Goal: Task Accomplishment & Management: Complete application form

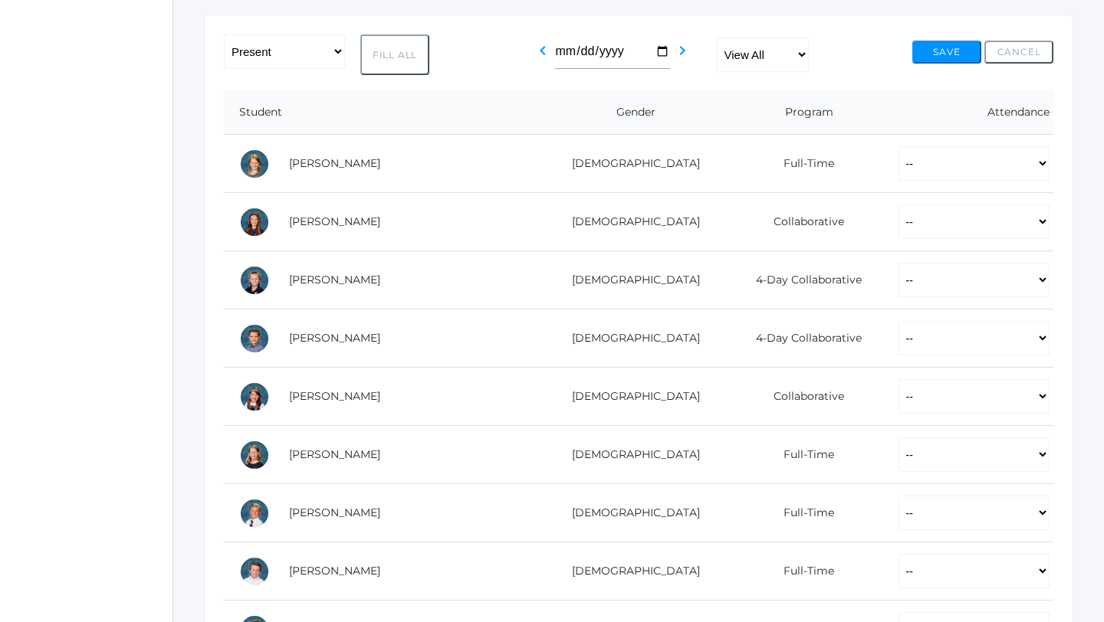
scroll to position [245, 0]
click at [390, 48] on button "Fill All" at bounding box center [394, 57] width 69 height 41
select select "P"
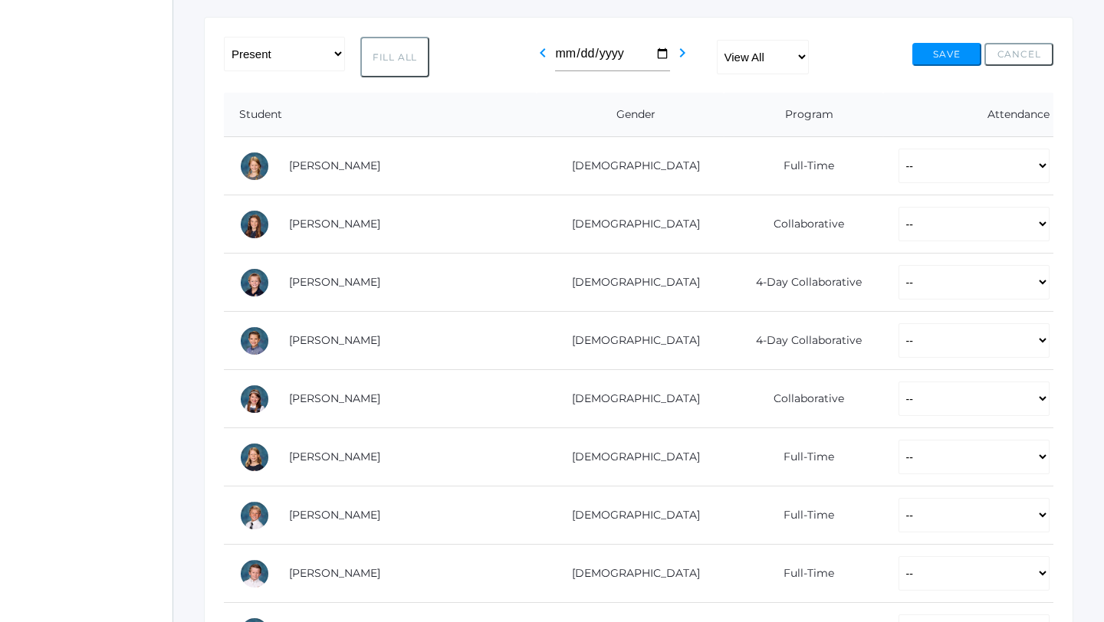
select select "P"
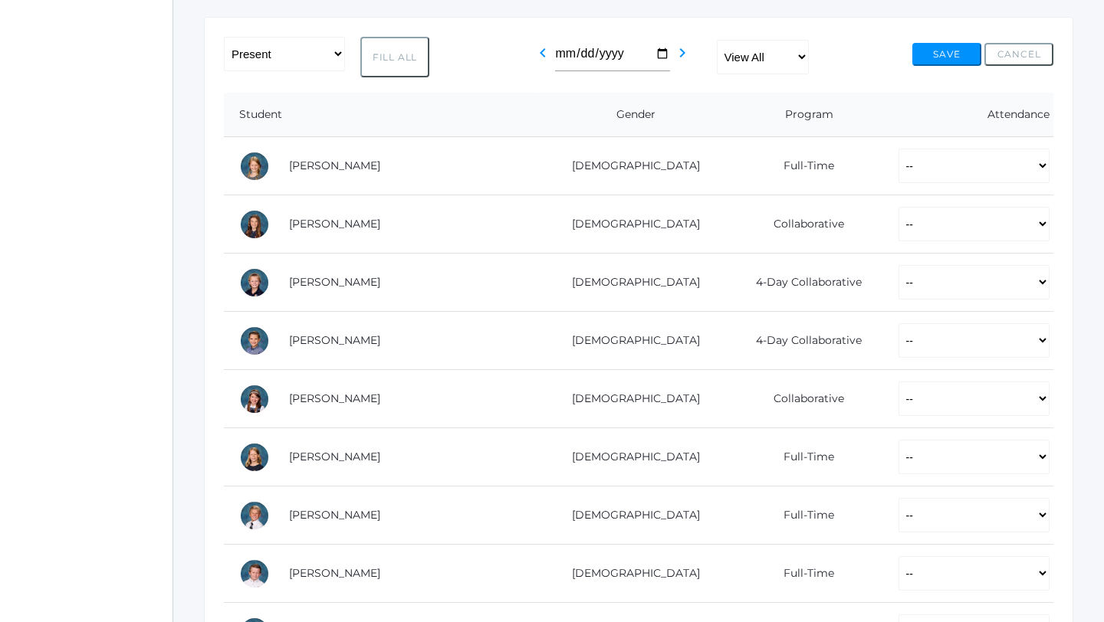
select select "P"
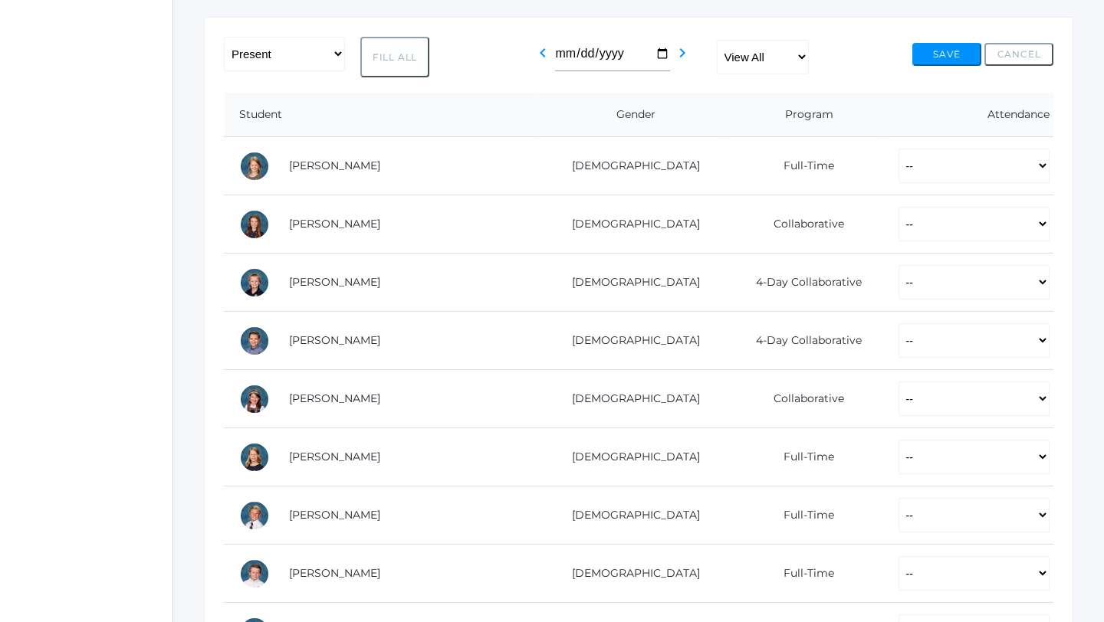
select select "P"
click at [911, 166] on select "-- Present Present-At-Home Tardy Excused Tardy Unexcused Absent Excused Absent …" at bounding box center [973, 166] width 151 height 34
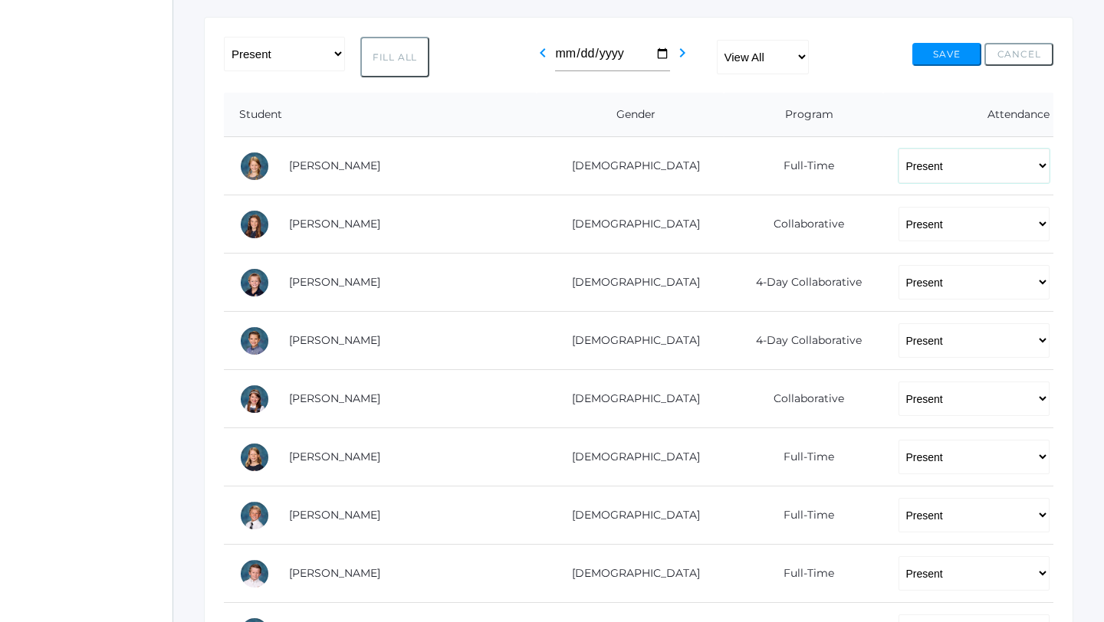
select select "AU"
click at [902, 228] on select "-- Present Present-At-Home Tardy Excused Tardy Unexcused Absent Excused Absent …" at bounding box center [973, 224] width 151 height 34
select select "AU"
click at [898, 461] on select "-- Present Present-At-Home Tardy Excused Tardy Unexcused Absent Excused Absent …" at bounding box center [973, 457] width 151 height 34
select select "AU"
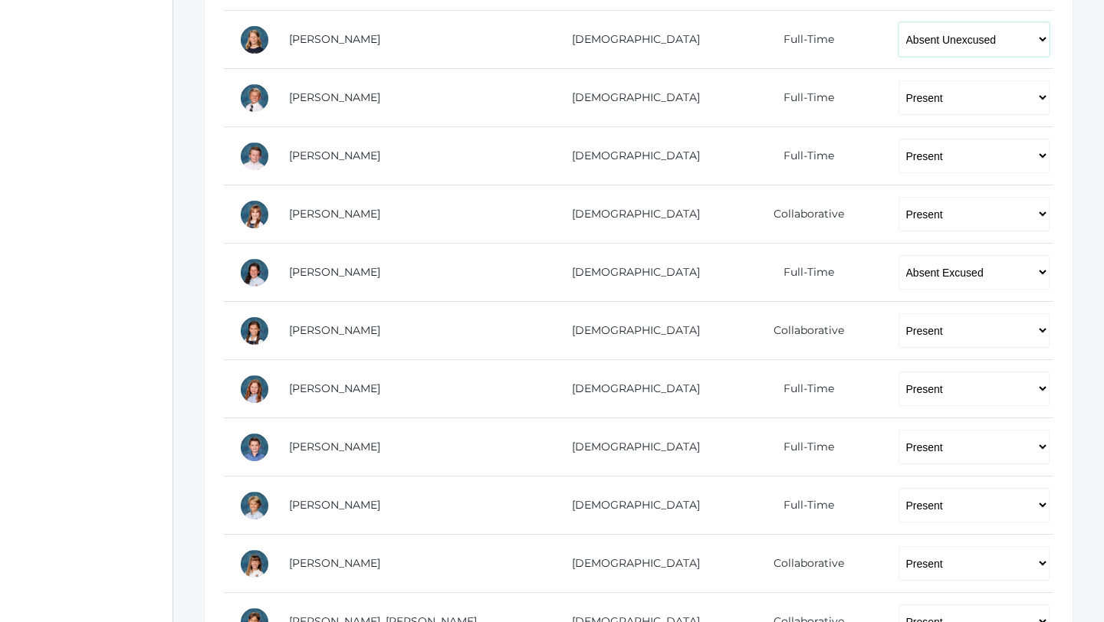
scroll to position [670, 0]
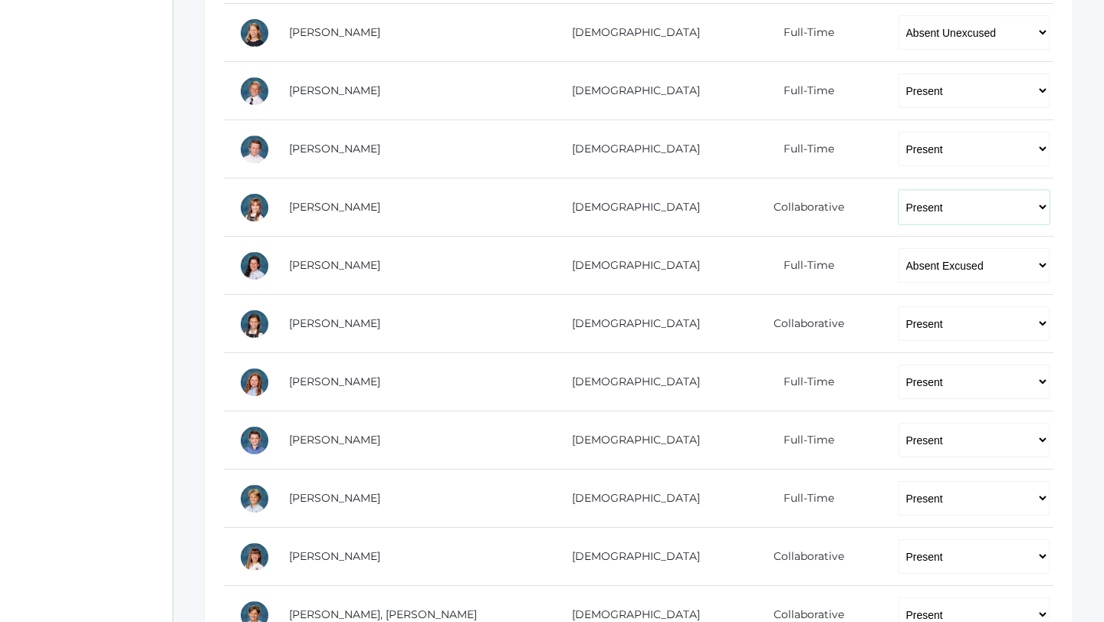
click at [928, 206] on select "-- Present Present-At-Home Tardy Excused Tardy Unexcused Absent Excused Absent …" at bounding box center [973, 207] width 151 height 34
select select "AU"
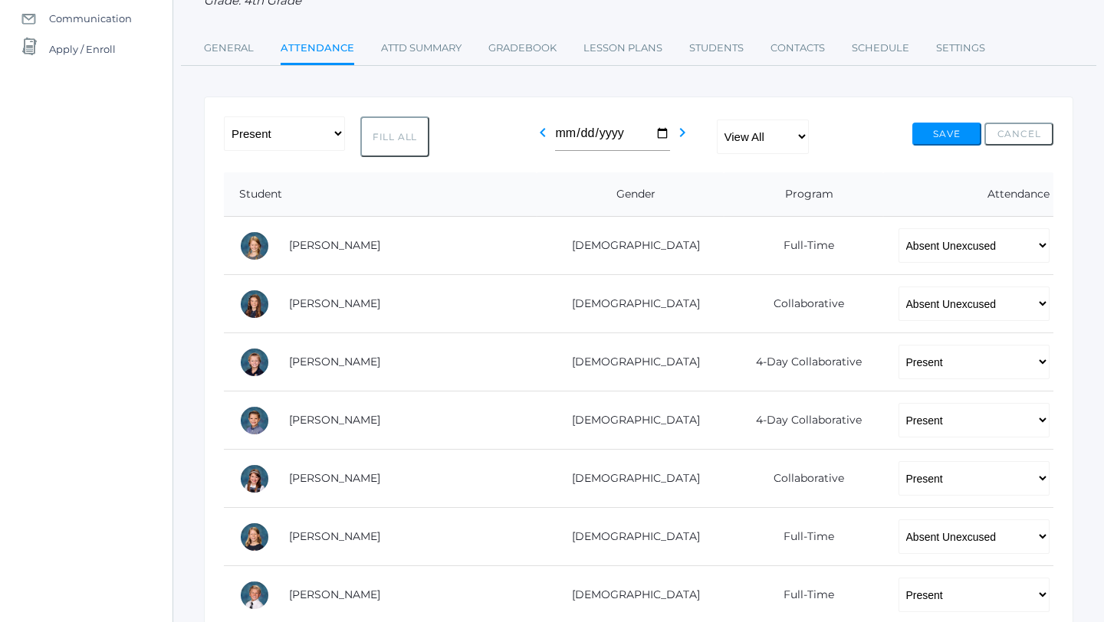
scroll to position [0, 0]
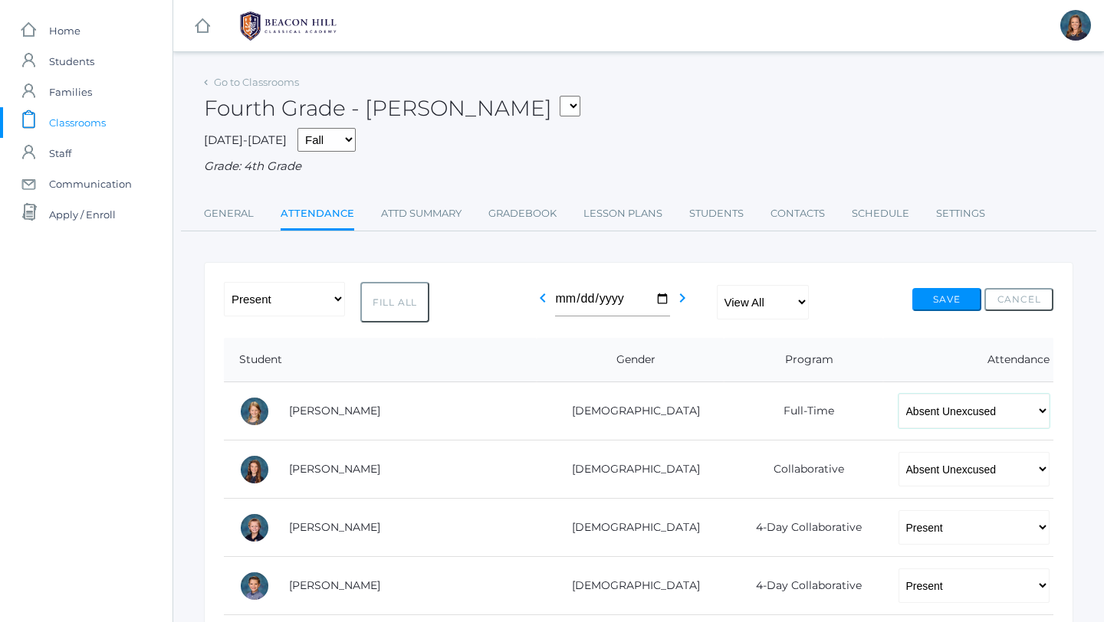
click at [939, 413] on select "-- Present Present-At-Home Tardy Excused Tardy Unexcused Absent Excused Absent …" at bounding box center [973, 411] width 151 height 34
select select "P"
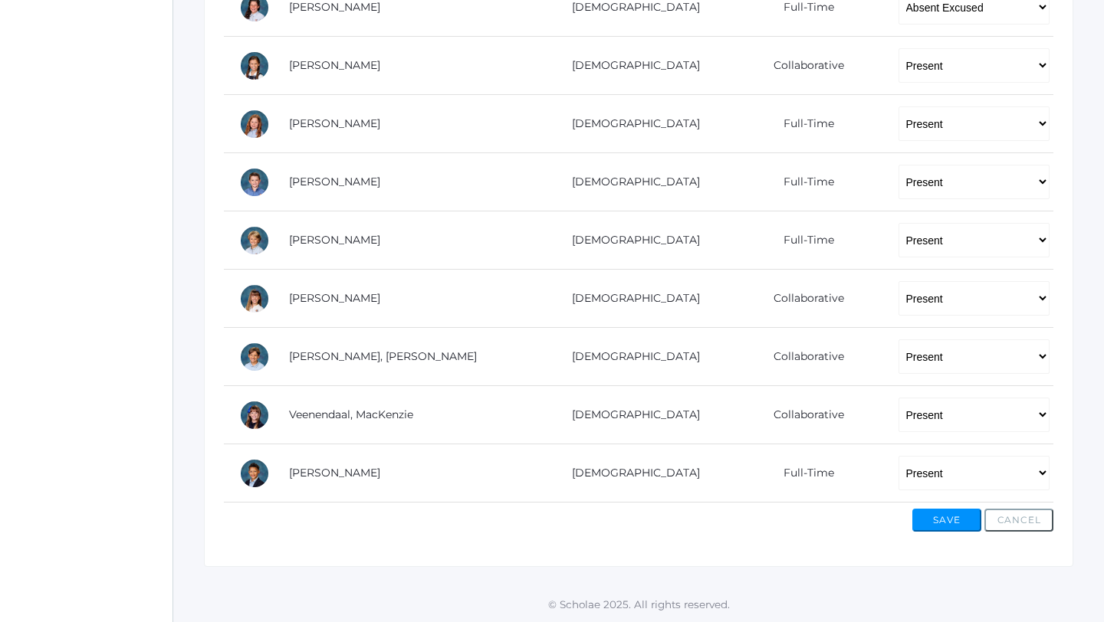
scroll to position [928, 0]
click at [944, 519] on button "Save" at bounding box center [946, 520] width 69 height 23
